Goal: Navigation & Orientation: Find specific page/section

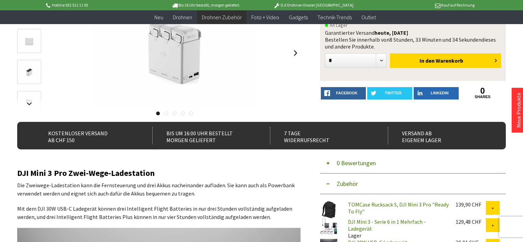
scroll to position [69, 0]
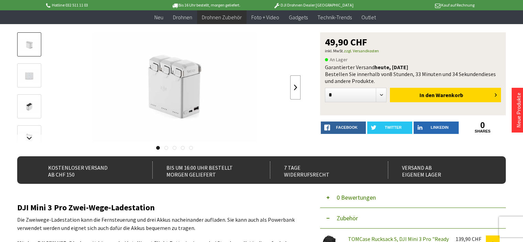
click at [296, 86] on link at bounding box center [295, 87] width 10 height 24
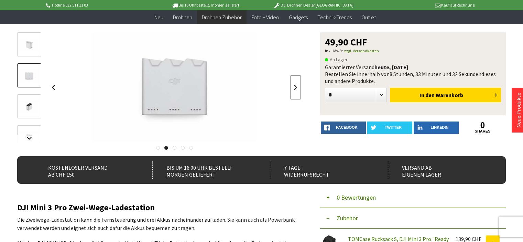
click at [296, 86] on link at bounding box center [295, 87] width 10 height 24
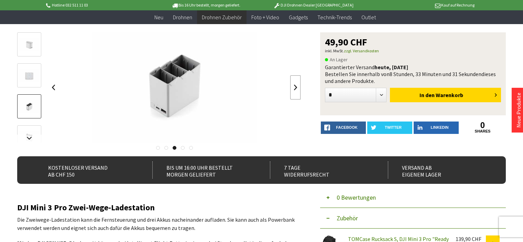
click at [296, 86] on link at bounding box center [295, 87] width 10 height 24
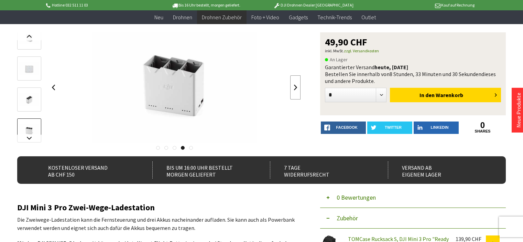
click at [296, 86] on link at bounding box center [295, 87] width 10 height 24
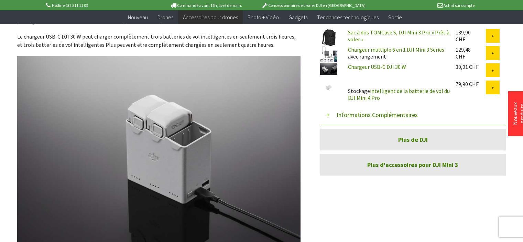
scroll to position [344, 0]
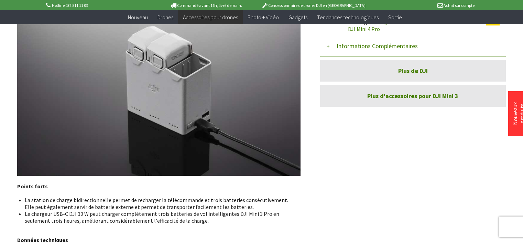
click at [419, 93] on font "Plus d'accessoires pour DJI Mini 3" at bounding box center [412, 96] width 91 height 8
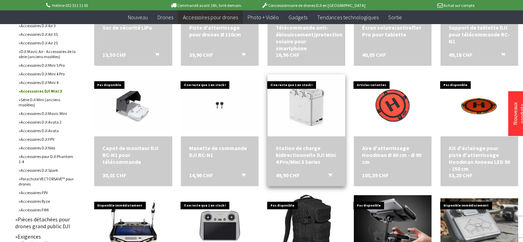
scroll to position [344, 0]
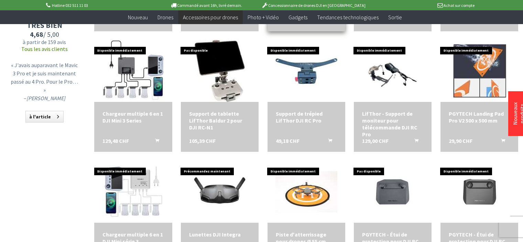
scroll to position [619, 0]
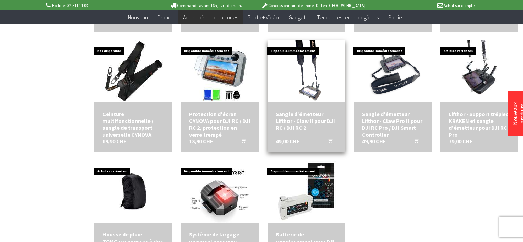
scroll to position [1031, 0]
